Goal: Check status: Check status

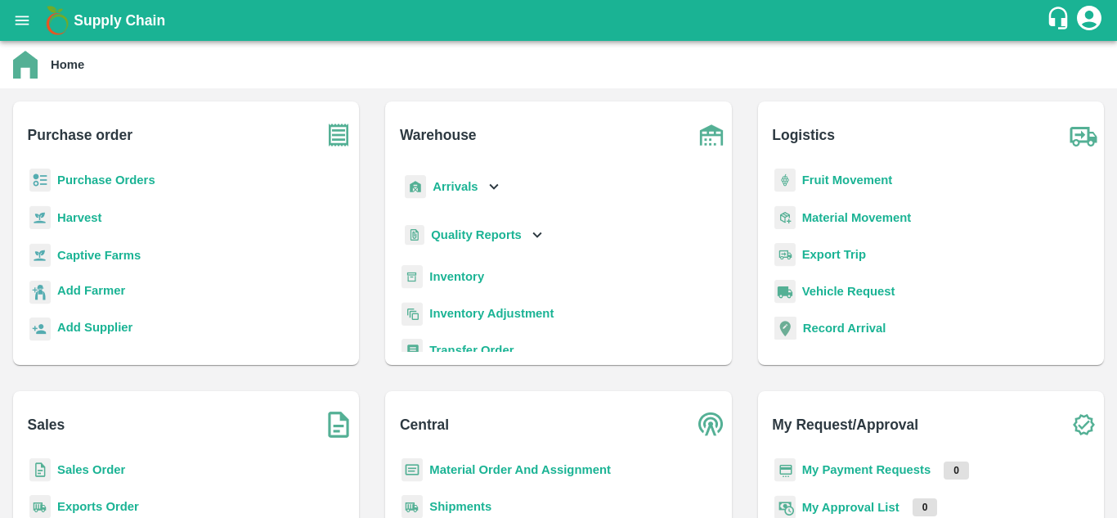
click at [110, 173] on b "Purchase Orders" at bounding box center [106, 179] width 98 height 13
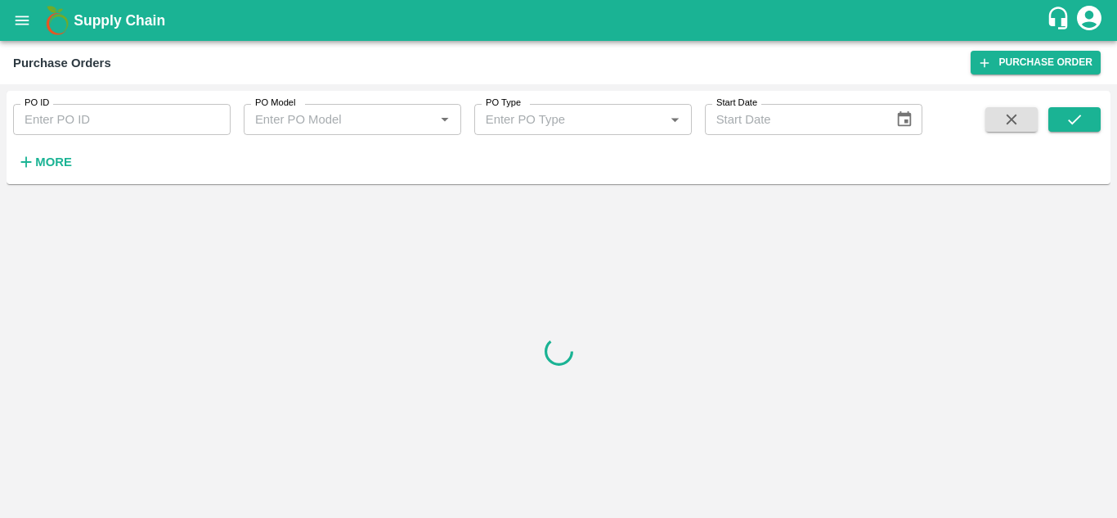
click at [70, 123] on input "PO ID" at bounding box center [122, 119] width 218 height 31
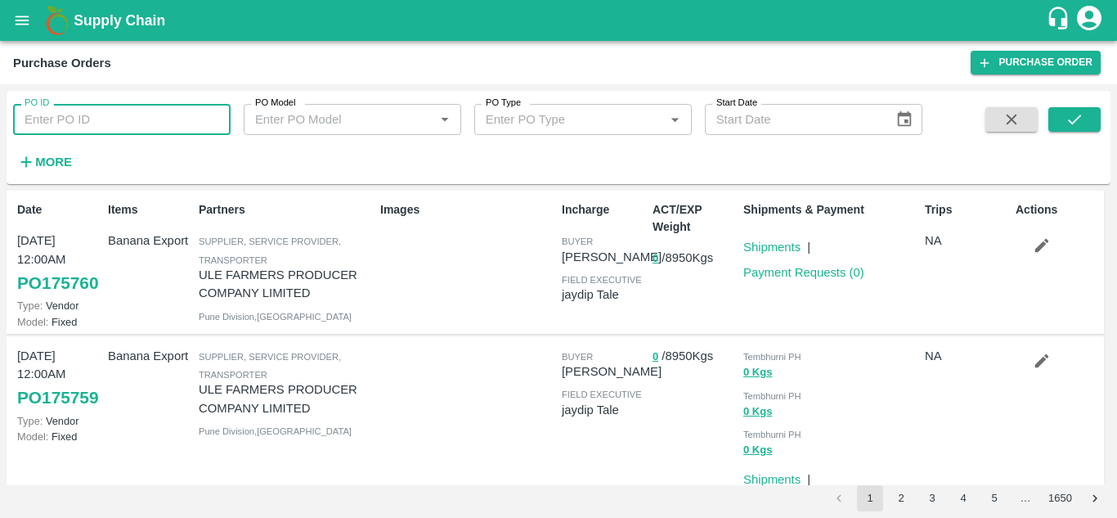
paste input "62010"
type input "62010"
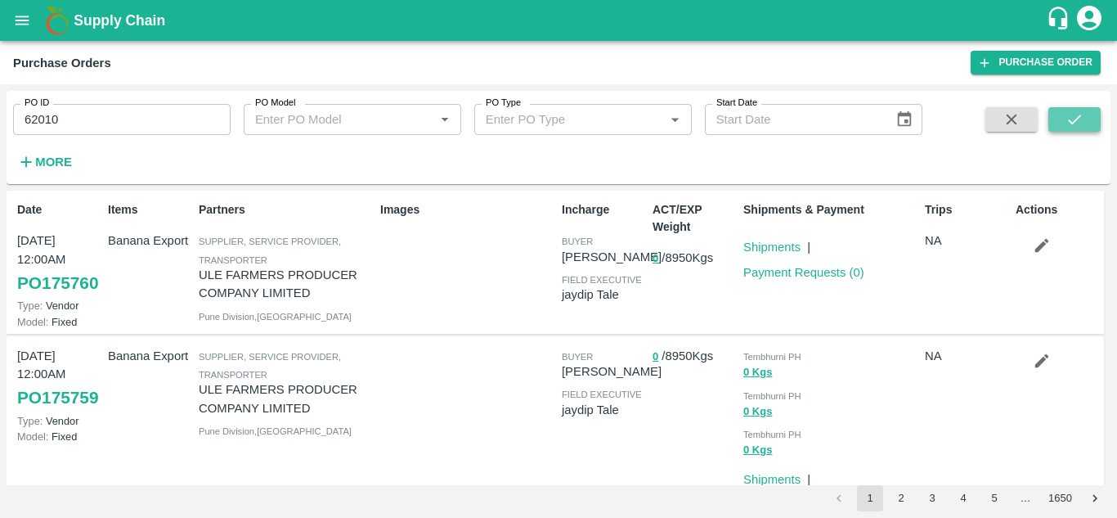
click at [1071, 114] on icon "submit" at bounding box center [1075, 119] width 18 height 18
